Goal: Task Accomplishment & Management: Manage account settings

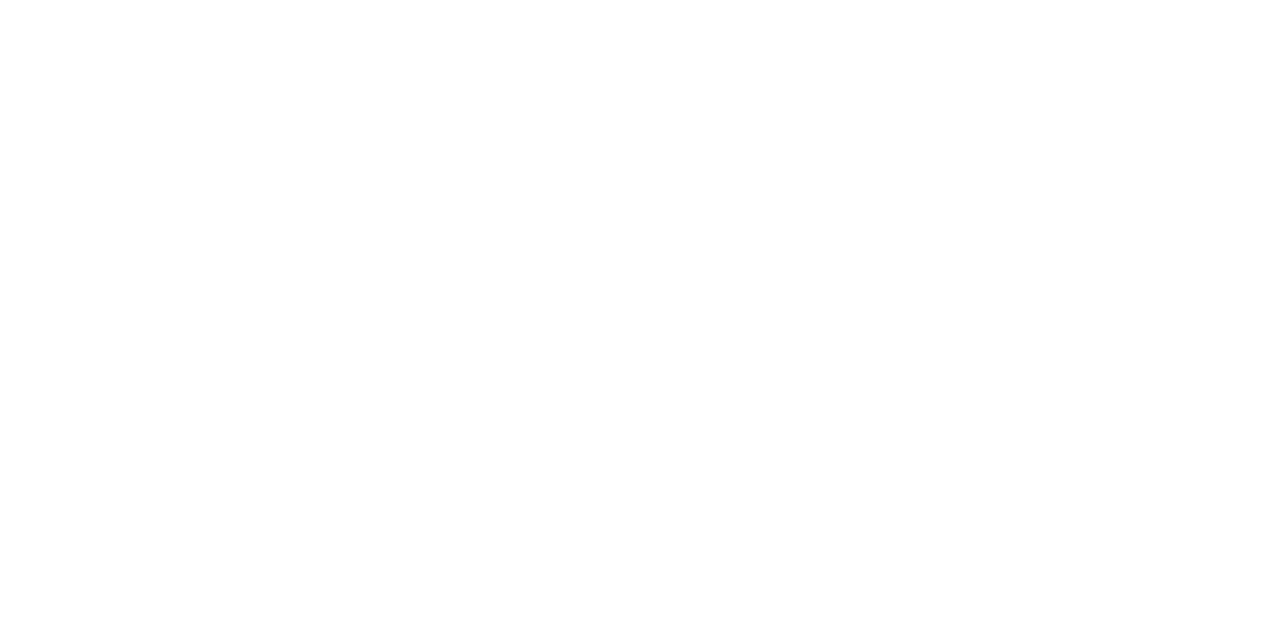
click at [275, 176] on div at bounding box center [638, 317] width 1276 height 634
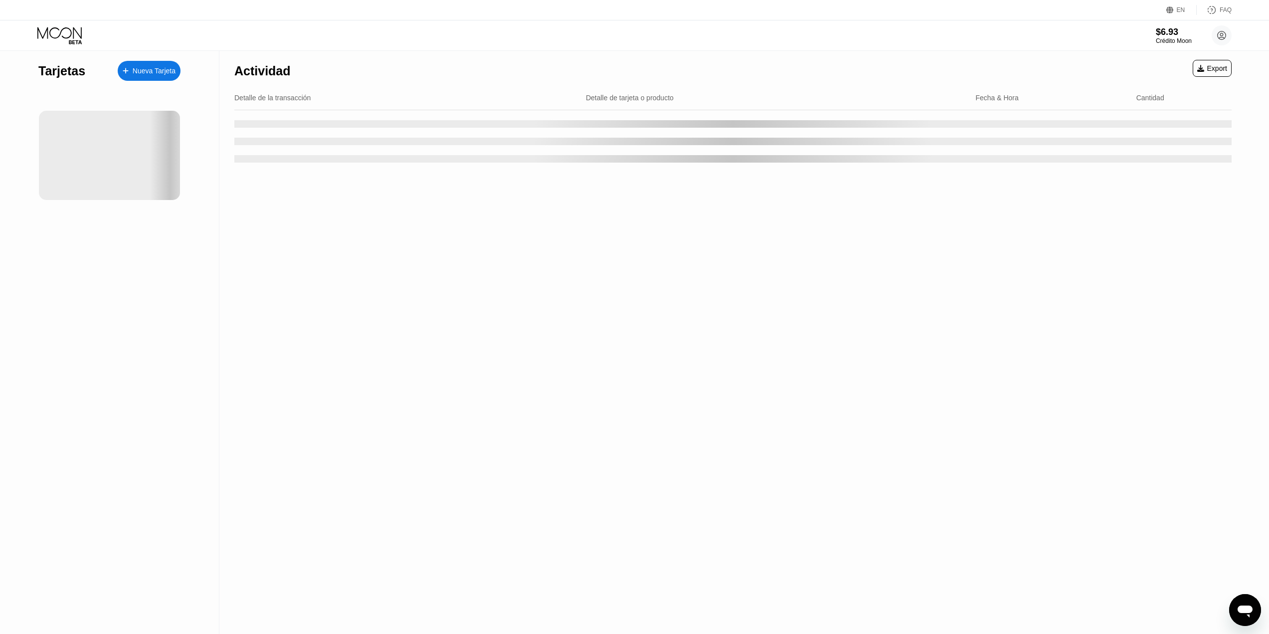
click at [275, 176] on div "Actividad Export Detalle de la transacción Detalle de tarjeta o producto Fecha …" at bounding box center [732, 342] width 1027 height 583
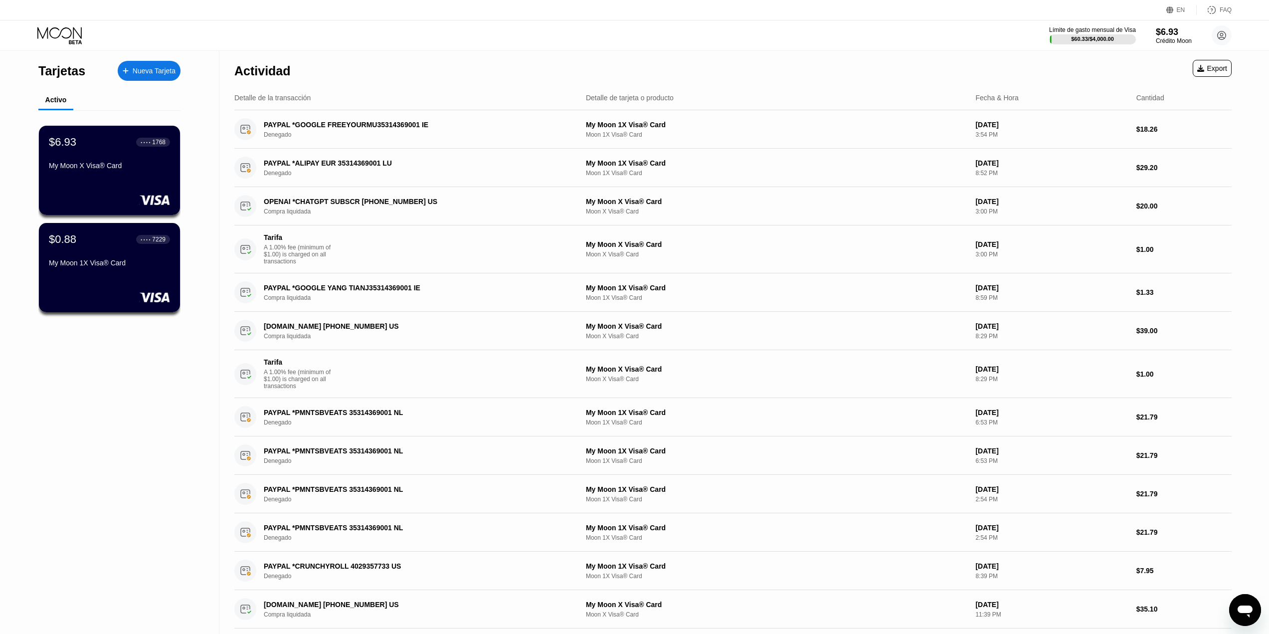
click at [684, 67] on div "Actividad Export" at bounding box center [732, 68] width 997 height 35
drag, startPoint x: 416, startPoint y: 101, endPoint x: 424, endPoint y: 88, distance: 15.4
click at [424, 88] on div "Detalle de la transacción Detalle de tarjeta o producto Fecha & Hora Cantidad" at bounding box center [732, 98] width 997 height 24
click at [762, 59] on div "Actividad Export" at bounding box center [732, 68] width 997 height 35
click at [682, 78] on div "Actividad Export" at bounding box center [732, 68] width 997 height 35
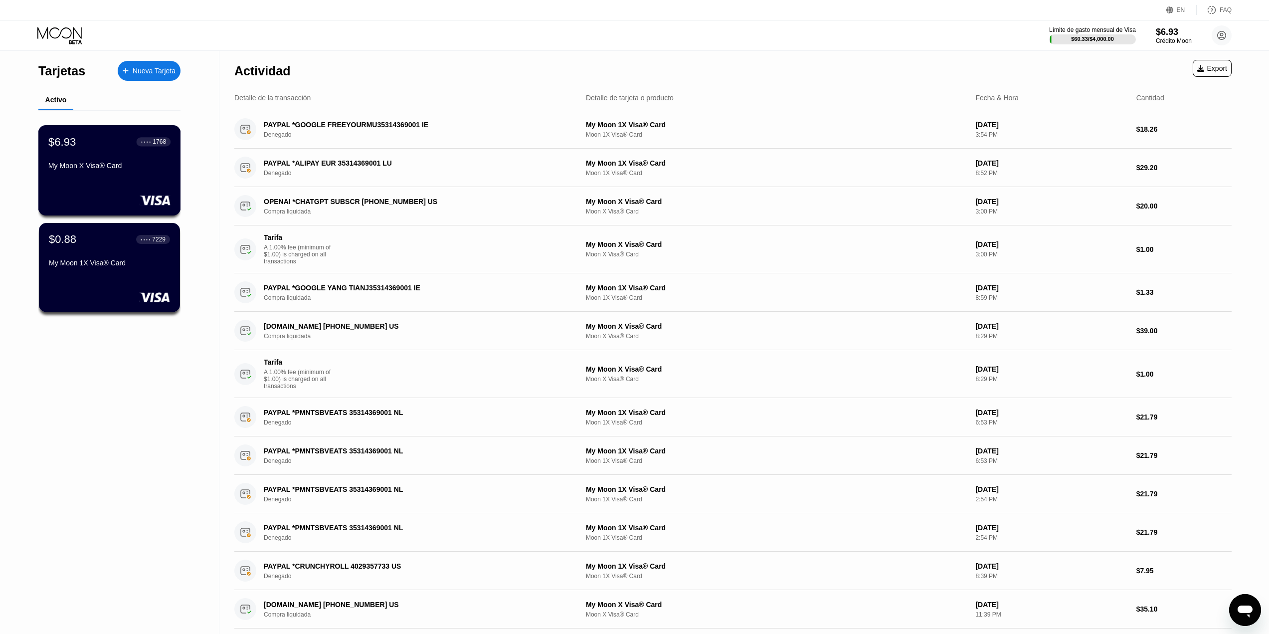
click at [139, 196] on div "$6.93 ● ● ● ● 1768 My Moon X Visa® Card" at bounding box center [109, 170] width 143 height 90
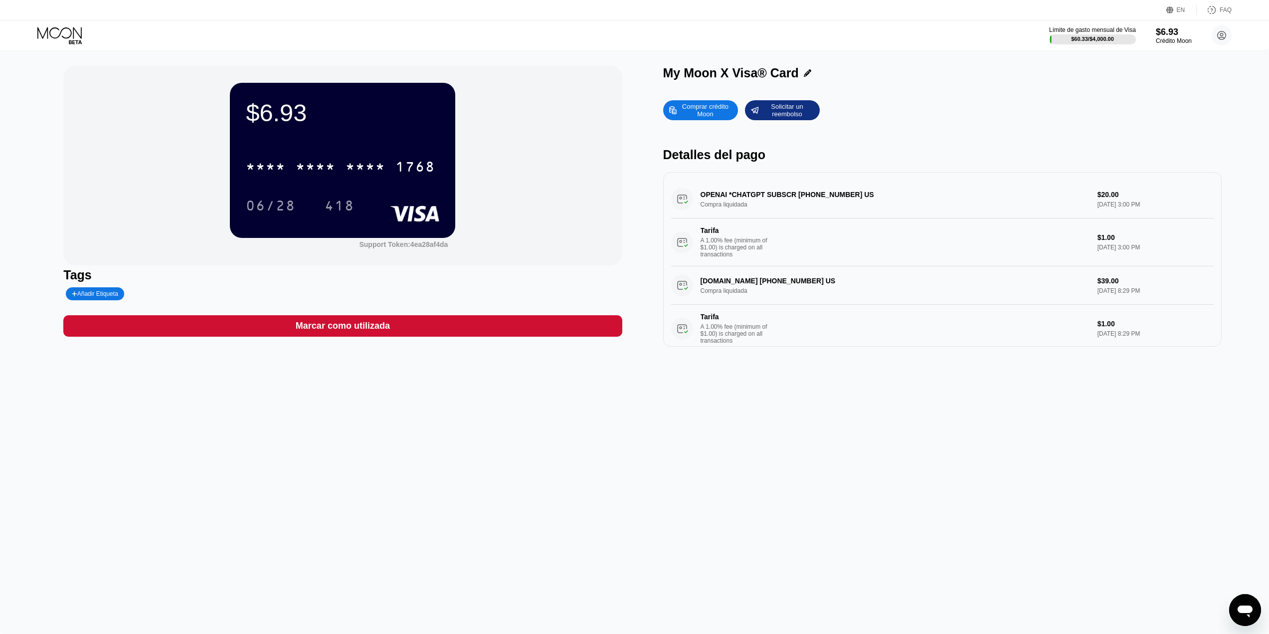
click at [1143, 80] on div "My Moon X Visa® Card" at bounding box center [942, 73] width 558 height 14
